Goal: Task Accomplishment & Management: Use online tool/utility

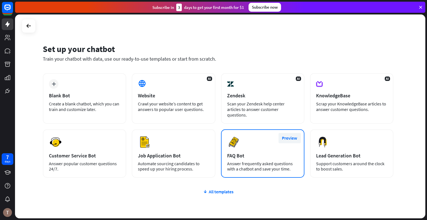
click at [285, 133] on button "Preview" at bounding box center [289, 138] width 22 height 10
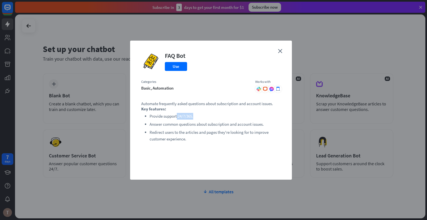
drag, startPoint x: 177, startPoint y: 116, endPoint x: 197, endPoint y: 114, distance: 19.9
click at [197, 114] on li "Provide support 24/7/365." at bounding box center [214, 116] width 131 height 7
click at [281, 49] on icon "close" at bounding box center [280, 51] width 4 height 4
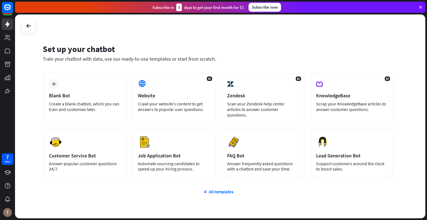
click at [218, 122] on div "plus Blank Bot Create a blank chatbot, which you can train and customize later.…" at bounding box center [218, 125] width 350 height 104
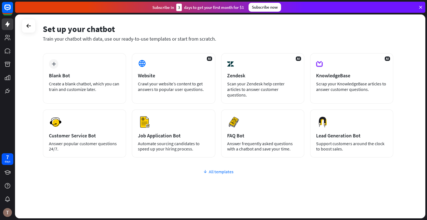
click at [214, 169] on div "All templates" at bounding box center [218, 172] width 350 height 6
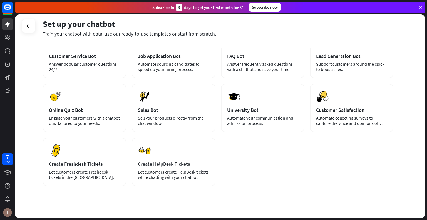
scroll to position [0, 0]
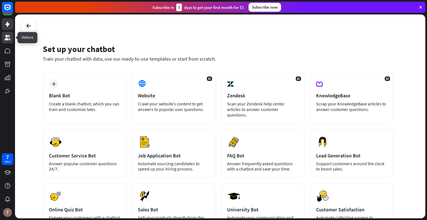
click at [4, 38] on icon at bounding box center [7, 37] width 7 height 7
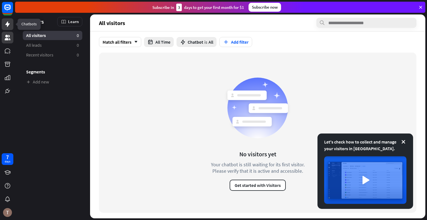
click at [2, 25] on link at bounding box center [8, 24] width 12 height 12
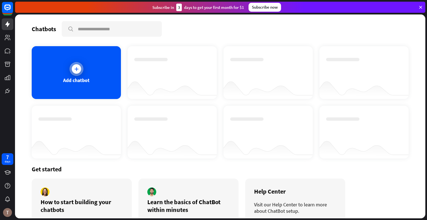
click at [96, 71] on div "Add chatbot" at bounding box center [76, 72] width 89 height 53
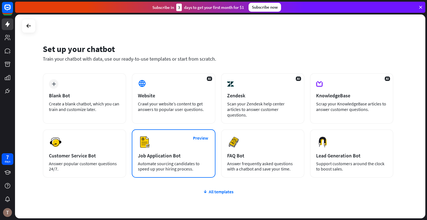
click at [196, 152] on div "Job Application Bot" at bounding box center [173, 155] width 71 height 6
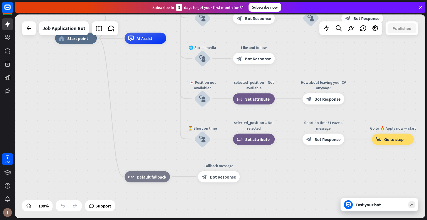
drag, startPoint x: 196, startPoint y: 147, endPoint x: 154, endPoint y: 69, distance: 88.6
click at [154, 69] on div "home_2 Start point Welcome message block_bot_response Bot Response ✨ Main menu …" at bounding box center [260, 140] width 410 height 204
click at [255, 97] on span "Set attribute" at bounding box center [257, 99] width 24 height 6
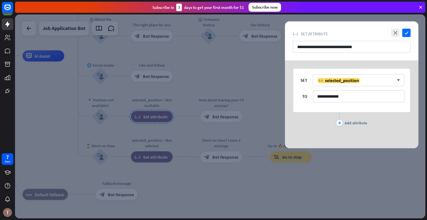
click at [255, 97] on div at bounding box center [220, 116] width 410 height 204
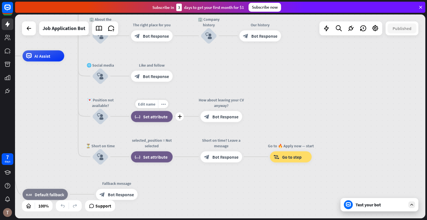
click at [156, 120] on div "block_set_attribute Set attribute" at bounding box center [152, 116] width 42 height 11
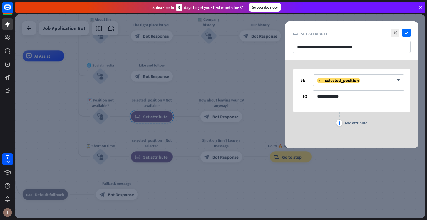
click at [191, 129] on div at bounding box center [220, 116] width 410 height 204
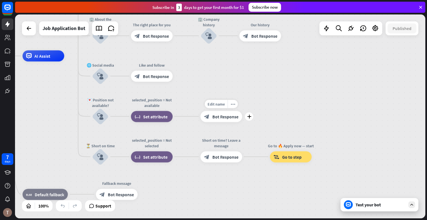
click at [223, 119] on span "Bot Response" at bounding box center [225, 117] width 26 height 6
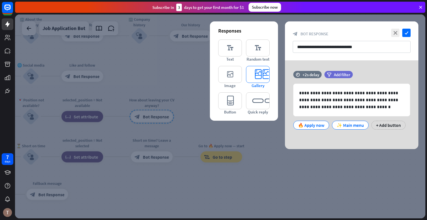
click at [259, 76] on icon "editor_card" at bounding box center [258, 74] width 24 height 17
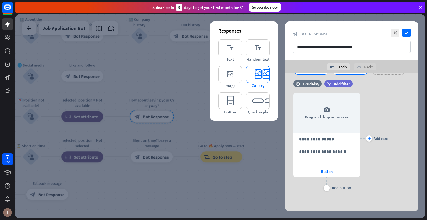
scroll to position [68, 0]
click at [324, 189] on div "plus" at bounding box center [326, 188] width 6 height 6
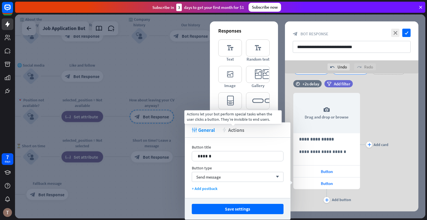
click at [235, 130] on span "Actions" at bounding box center [236, 130] width 16 height 6
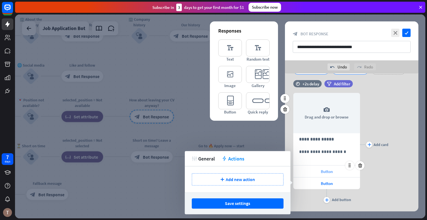
click at [315, 173] on div "Button" at bounding box center [326, 171] width 67 height 12
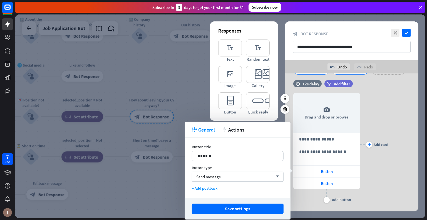
click at [402, 180] on div "**********" at bounding box center [351, 144] width 133 height 120
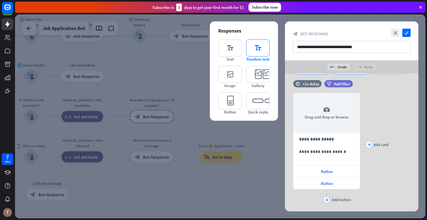
click at [257, 49] on icon "editor_text" at bounding box center [258, 47] width 24 height 17
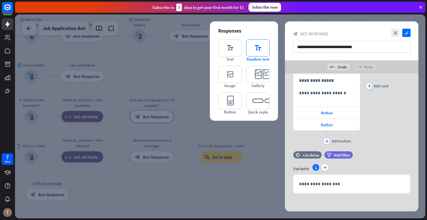
scroll to position [127, 0]
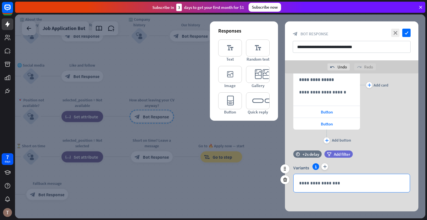
click at [348, 182] on p "**********" at bounding box center [351, 182] width 105 height 7
click at [388, 190] on icon at bounding box center [388, 193] width 6 height 6
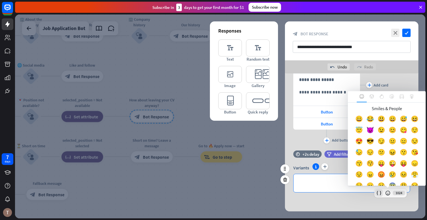
click at [375, 191] on div at bounding box center [379, 193] width 8 height 8
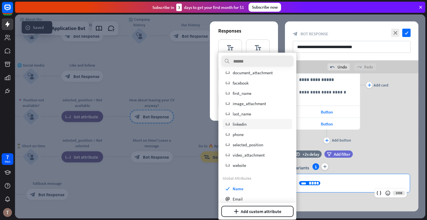
scroll to position [153, 0]
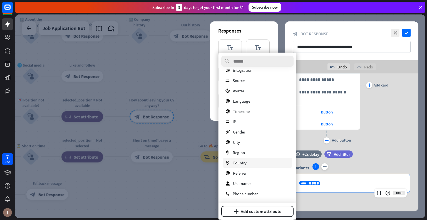
click at [257, 163] on div "marker Country" at bounding box center [256, 162] width 69 height 10
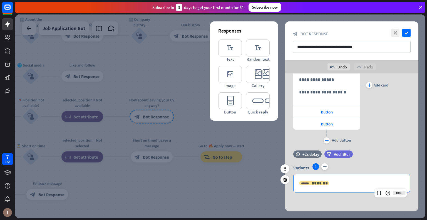
click at [312, 181] on span "*******" at bounding box center [319, 183] width 16 height 4
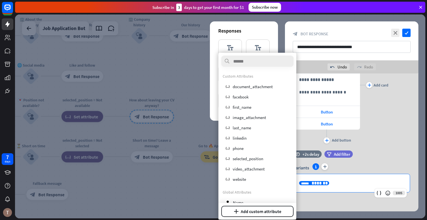
click at [322, 184] on span "*******" at bounding box center [319, 183] width 16 height 4
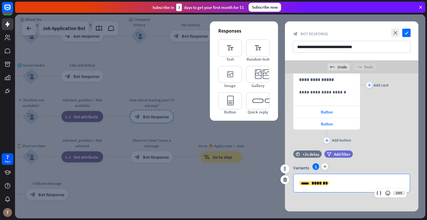
click at [332, 182] on p "**********" at bounding box center [351, 182] width 105 height 7
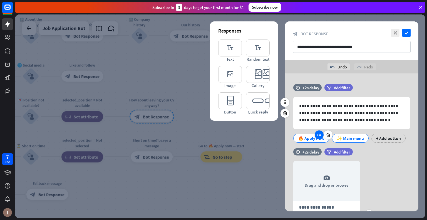
click at [319, 135] on icon at bounding box center [318, 134] width 5 height 5
drag, startPoint x: 319, startPoint y: 135, endPoint x: 356, endPoint y: 139, distance: 37.4
click at [356, 139] on div "🔥 Apply now ✨ Main menu + Add button" at bounding box center [350, 137] width 117 height 12
click at [198, 91] on div at bounding box center [220, 116] width 410 height 204
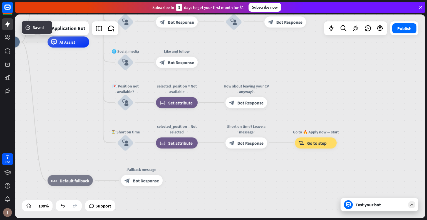
drag, startPoint x: 177, startPoint y: 67, endPoint x: 271, endPoint y: 53, distance: 95.4
click at [271, 53] on div "home_2 Start point Welcome message block_bot_response Bot Response ✨ Main menu …" at bounding box center [183, 144] width 410 height 204
click at [182, 146] on div "block_set_attribute Set attribute" at bounding box center [177, 142] width 42 height 11
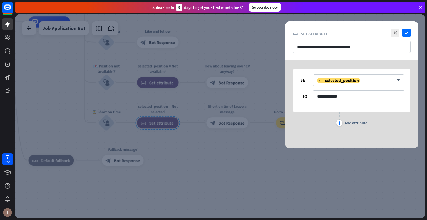
click at [201, 160] on div at bounding box center [220, 116] width 410 height 204
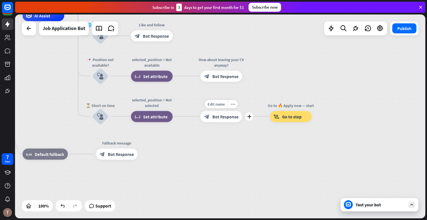
click at [214, 121] on div "block_bot_response Bot Response" at bounding box center [221, 116] width 42 height 11
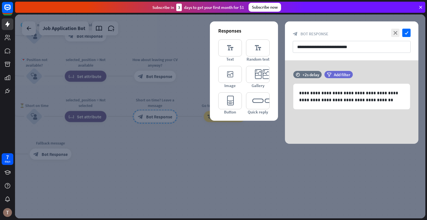
click at [216, 155] on div at bounding box center [220, 116] width 410 height 204
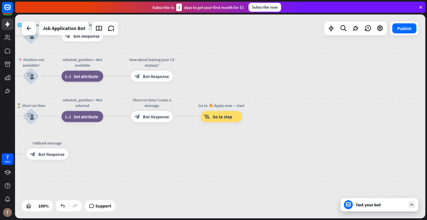
drag, startPoint x: 196, startPoint y: 149, endPoint x: 326, endPoint y: 163, distance: 131.0
click at [294, 163] on div "home_2 Start point Welcome message block_bot_response Bot Response ✨ Main menu …" at bounding box center [89, 118] width 410 height 204
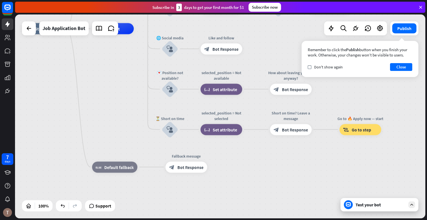
drag, startPoint x: 275, startPoint y: 127, endPoint x: 290, endPoint y: 163, distance: 39.3
click at [290, 163] on div "home_2 Start point Welcome message block_bot_response Bot Response ✨ Main menu …" at bounding box center [227, 131] width 410 height 204
drag, startPoint x: 290, startPoint y: 130, endPoint x: 290, endPoint y: 159, distance: 29.4
click at [290, 159] on div "home_2 Start point Welcome message block_bot_response Bot Response ✨ Main menu …" at bounding box center [227, 131] width 410 height 204
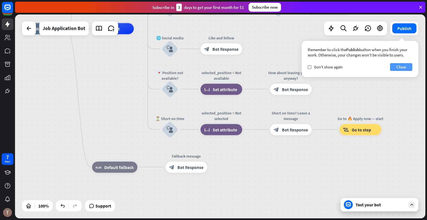
click at [396, 70] on button "Close" at bounding box center [401, 67] width 22 height 8
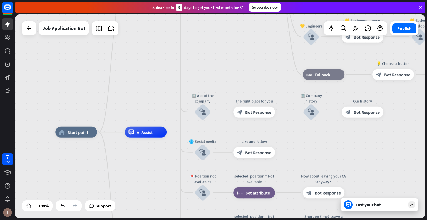
drag, startPoint x: 358, startPoint y: 71, endPoint x: 391, endPoint y: 174, distance: 108.5
click at [379, 204] on div "Test your bot" at bounding box center [380, 205] width 50 height 6
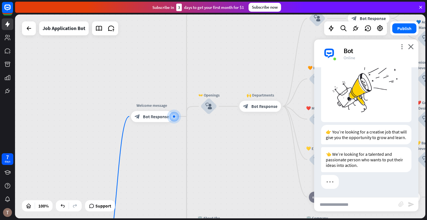
scroll to position [37, 0]
click at [379, 204] on input "text" at bounding box center [356, 204] width 84 height 14
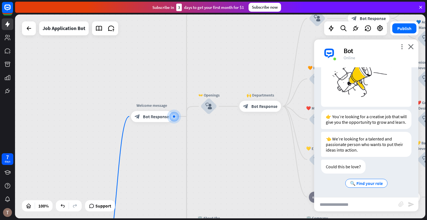
scroll to position [52, 0]
